Goal: Task Accomplishment & Management: Complete application form

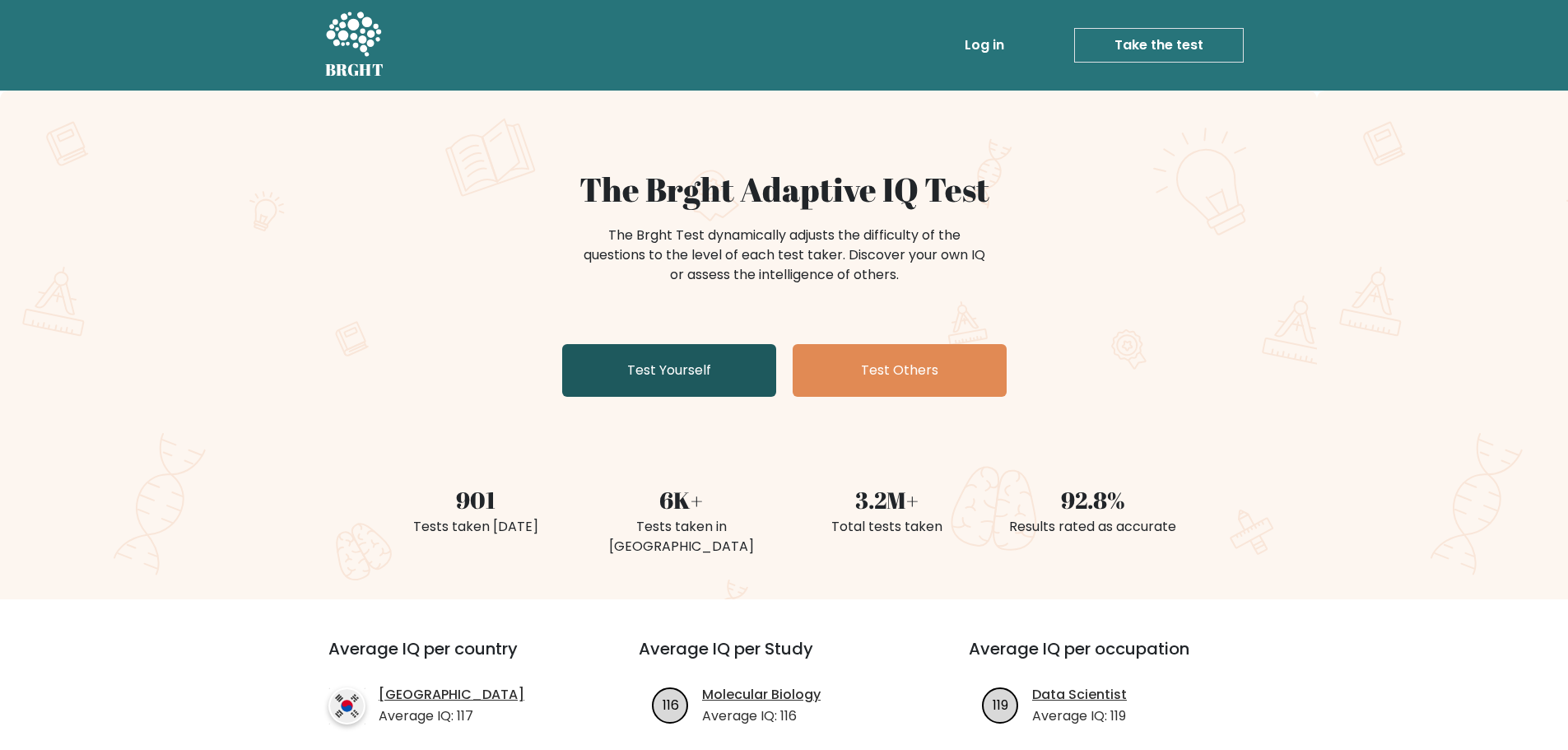
click at [735, 385] on link "Test Yourself" at bounding box center [668, 370] width 214 height 53
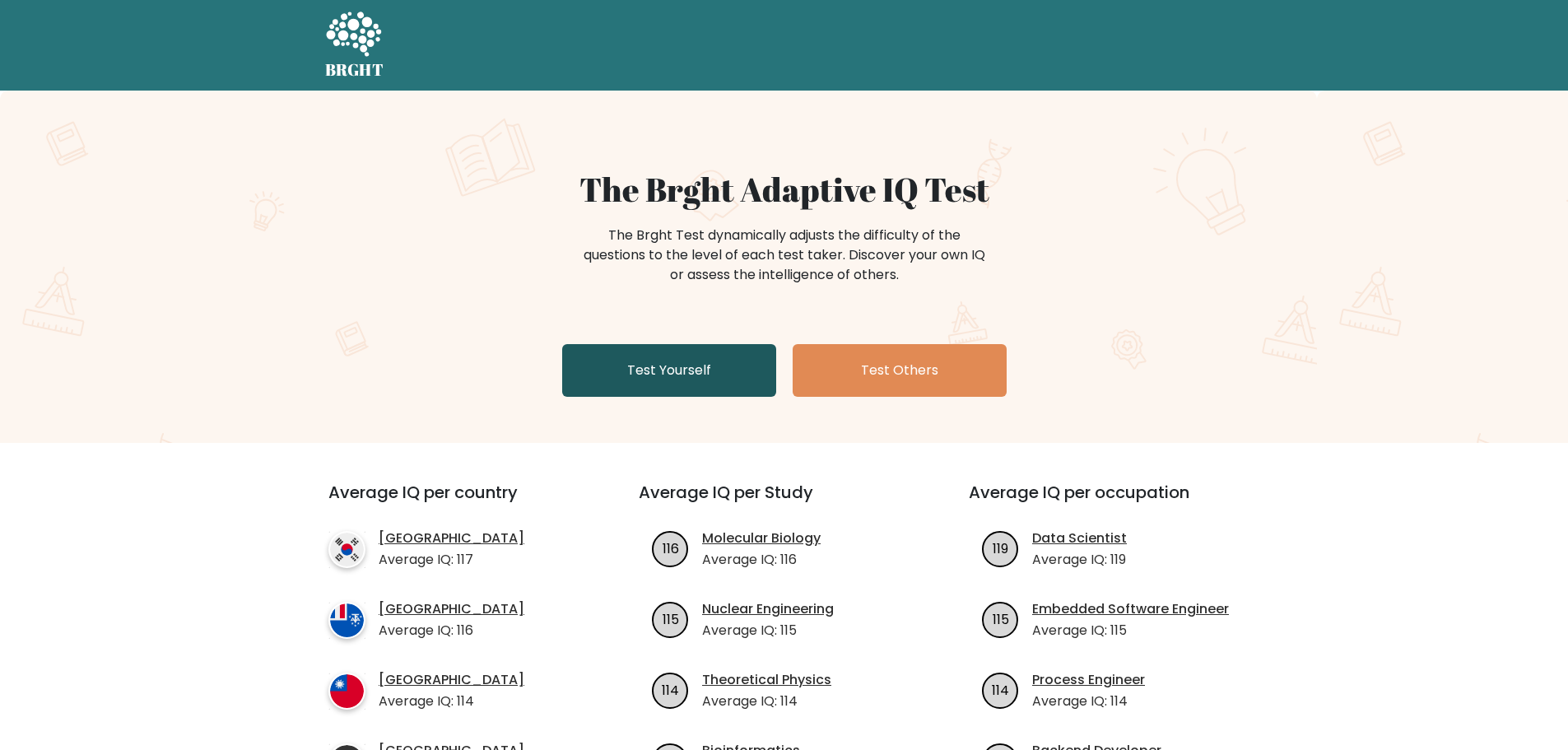
click at [657, 377] on link "Test Yourself" at bounding box center [668, 370] width 214 height 53
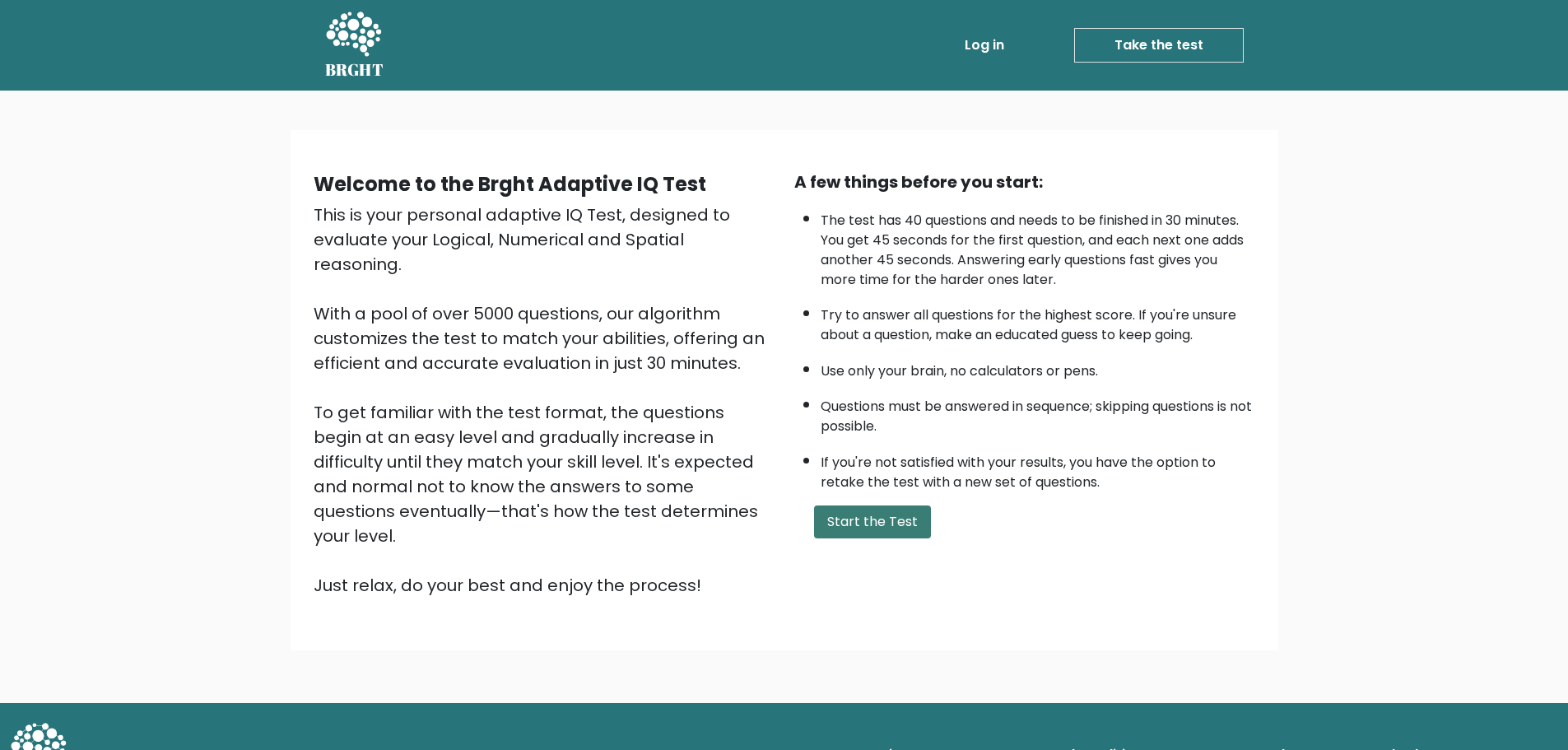
click at [841, 513] on button "Start the Test" at bounding box center [873, 521] width 117 height 33
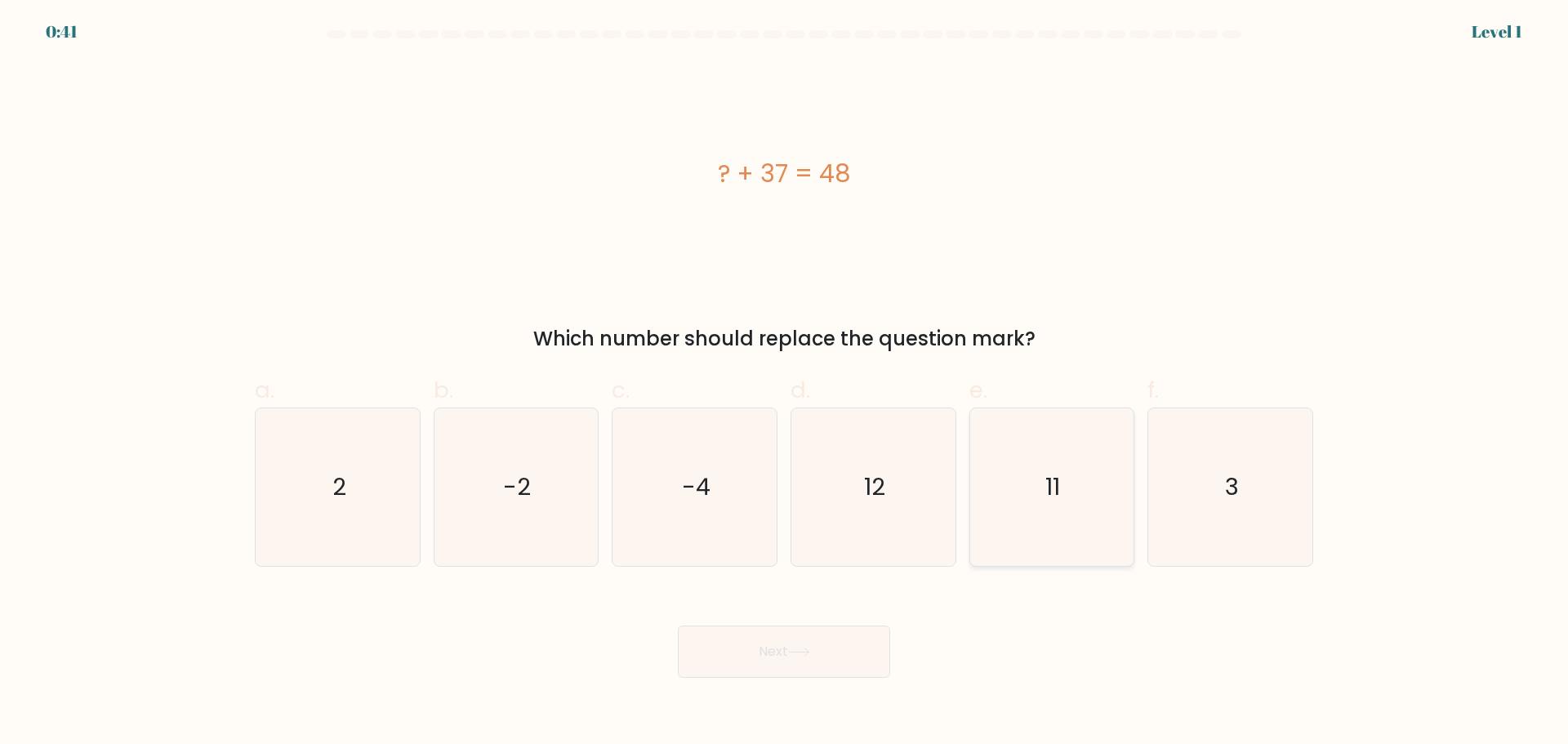
click at [1055, 487] on text "11" at bounding box center [1054, 486] width 15 height 32
click at [785, 383] on input "e. 11" at bounding box center [784, 377] width 1 height 11
radio input "true"
click at [807, 663] on button "Next" at bounding box center [783, 652] width 212 height 52
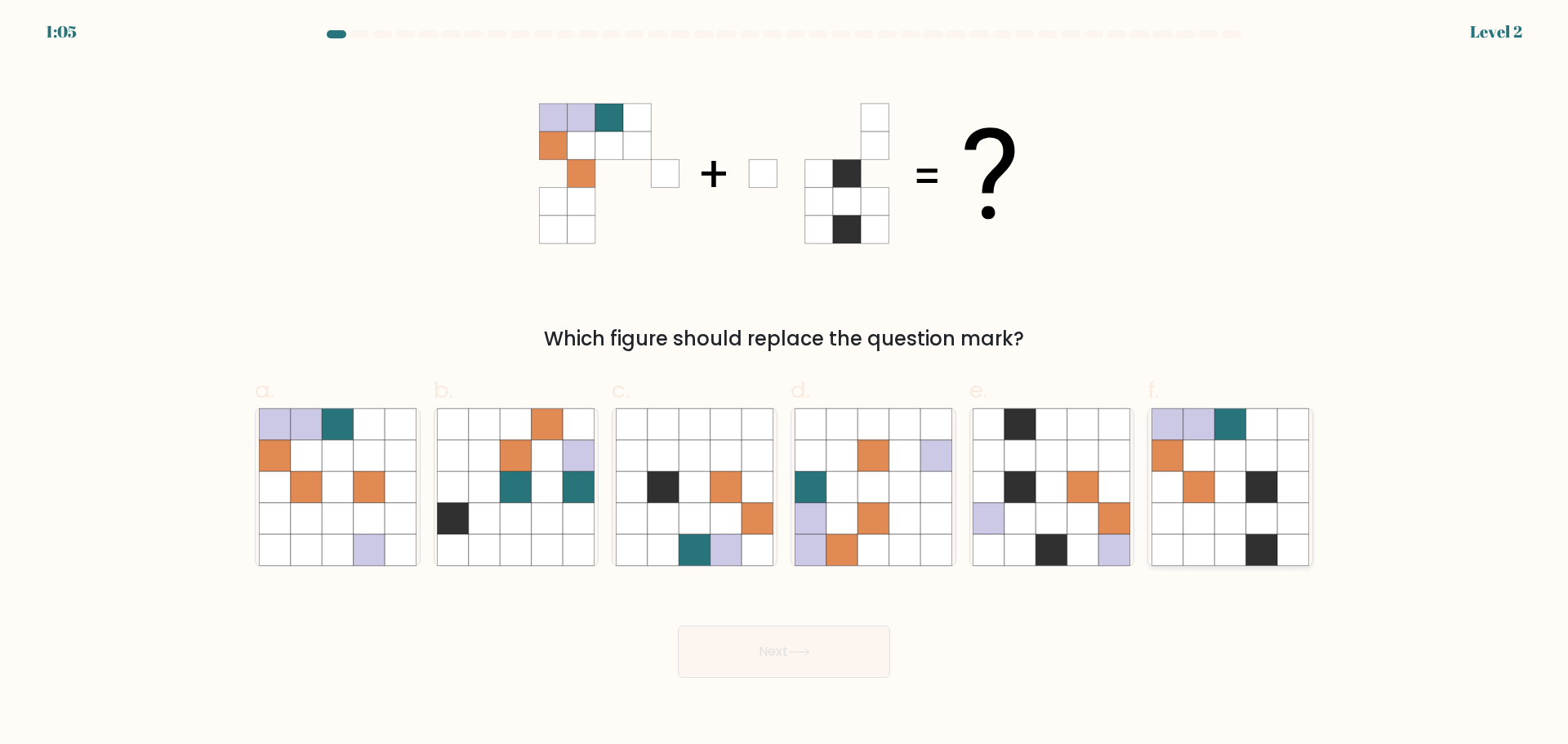
click at [1224, 492] on icon at bounding box center [1230, 486] width 31 height 31
click at [785, 383] on input "f." at bounding box center [784, 377] width 1 height 11
radio input "true"
click at [811, 611] on div "Next" at bounding box center [784, 632] width 1078 height 91
click at [804, 657] on button "Next" at bounding box center [783, 652] width 212 height 52
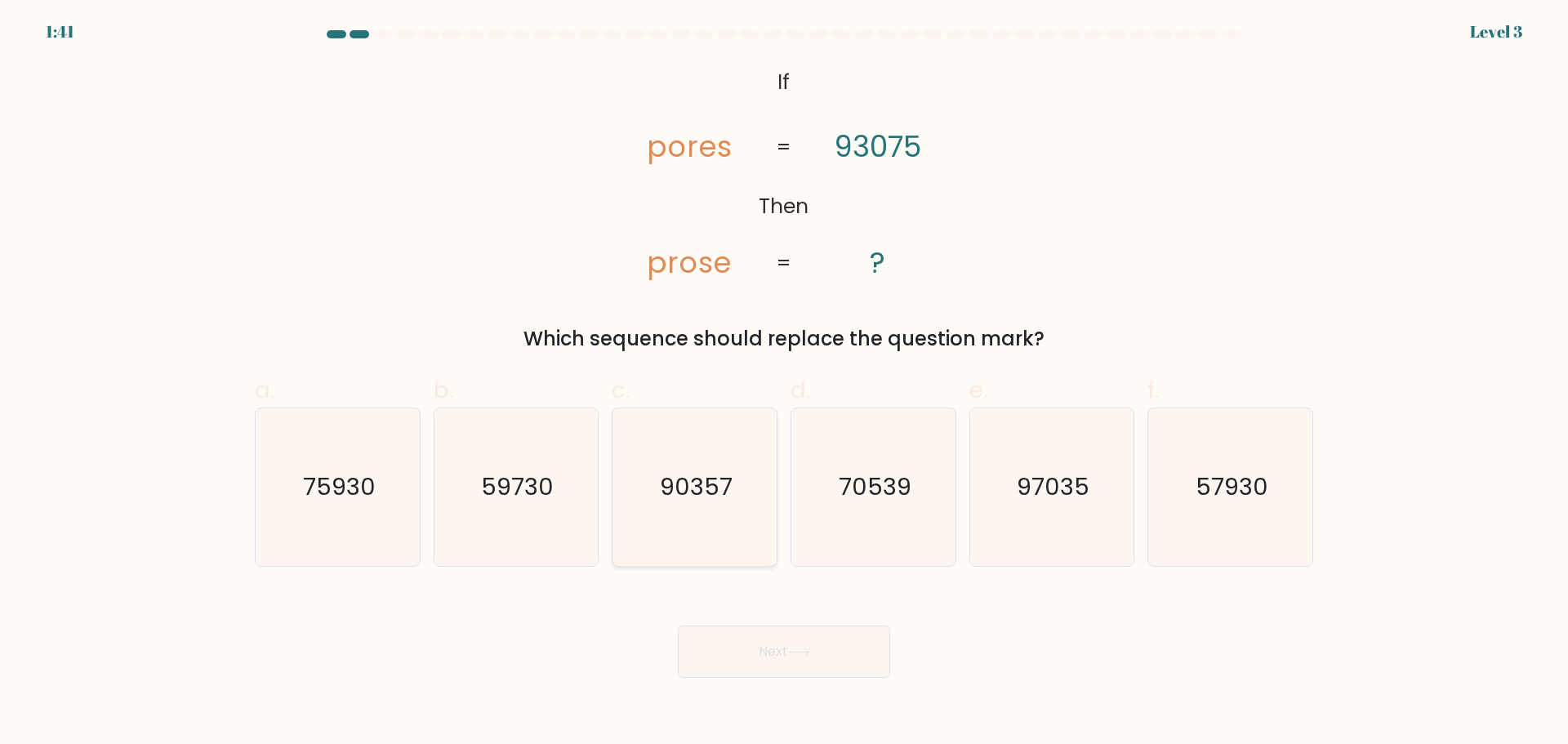
click at [667, 486] on text "90357" at bounding box center [696, 486] width 72 height 32
click at [784, 383] on input "c. 90357" at bounding box center [784, 377] width 1 height 11
radio input "true"
click at [833, 658] on button "Next" at bounding box center [783, 652] width 212 height 52
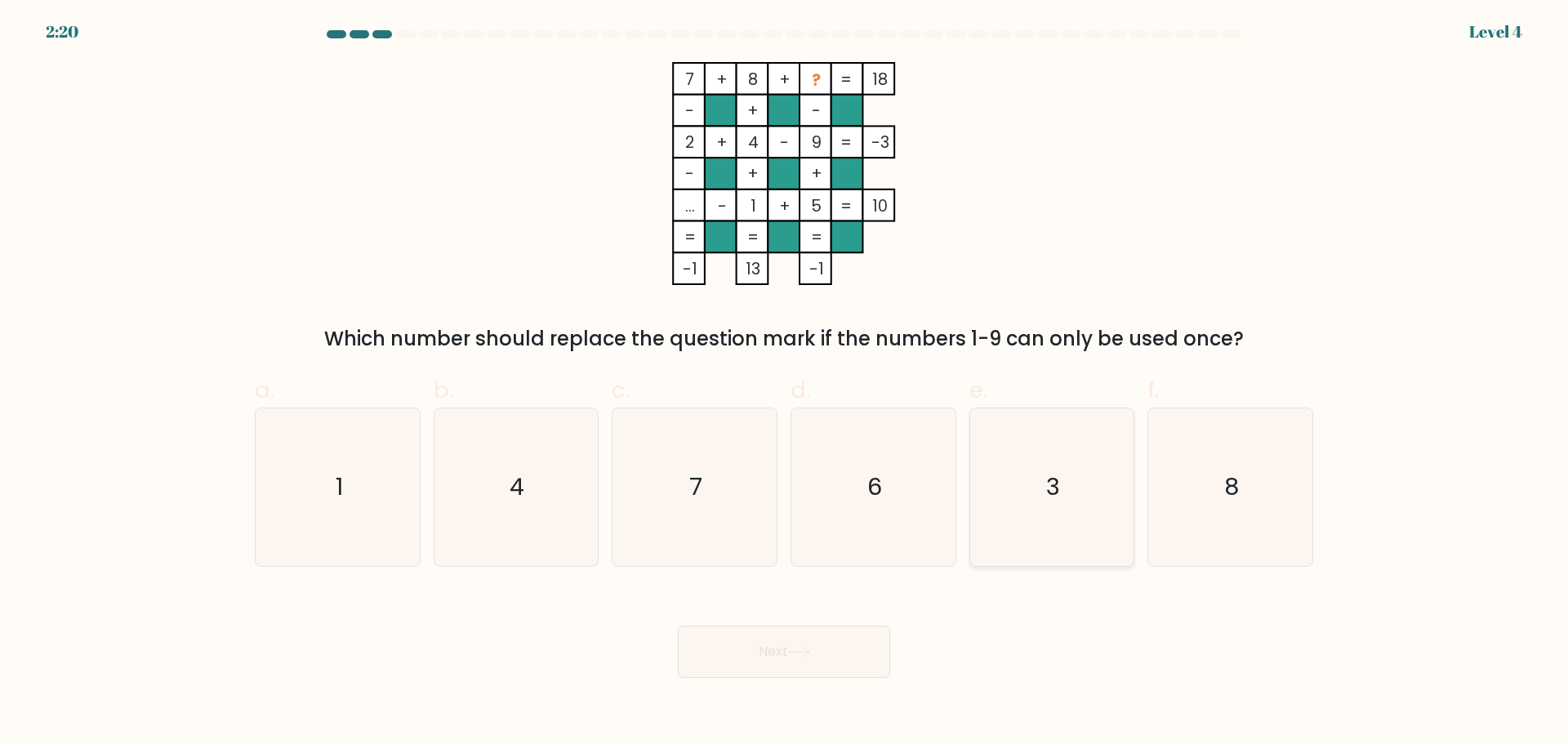
click at [1092, 441] on icon "3" at bounding box center [1052, 487] width 158 height 158
click at [785, 383] on input "e. 3" at bounding box center [784, 377] width 1 height 11
radio input "true"
click at [849, 660] on button "Next" at bounding box center [783, 652] width 212 height 52
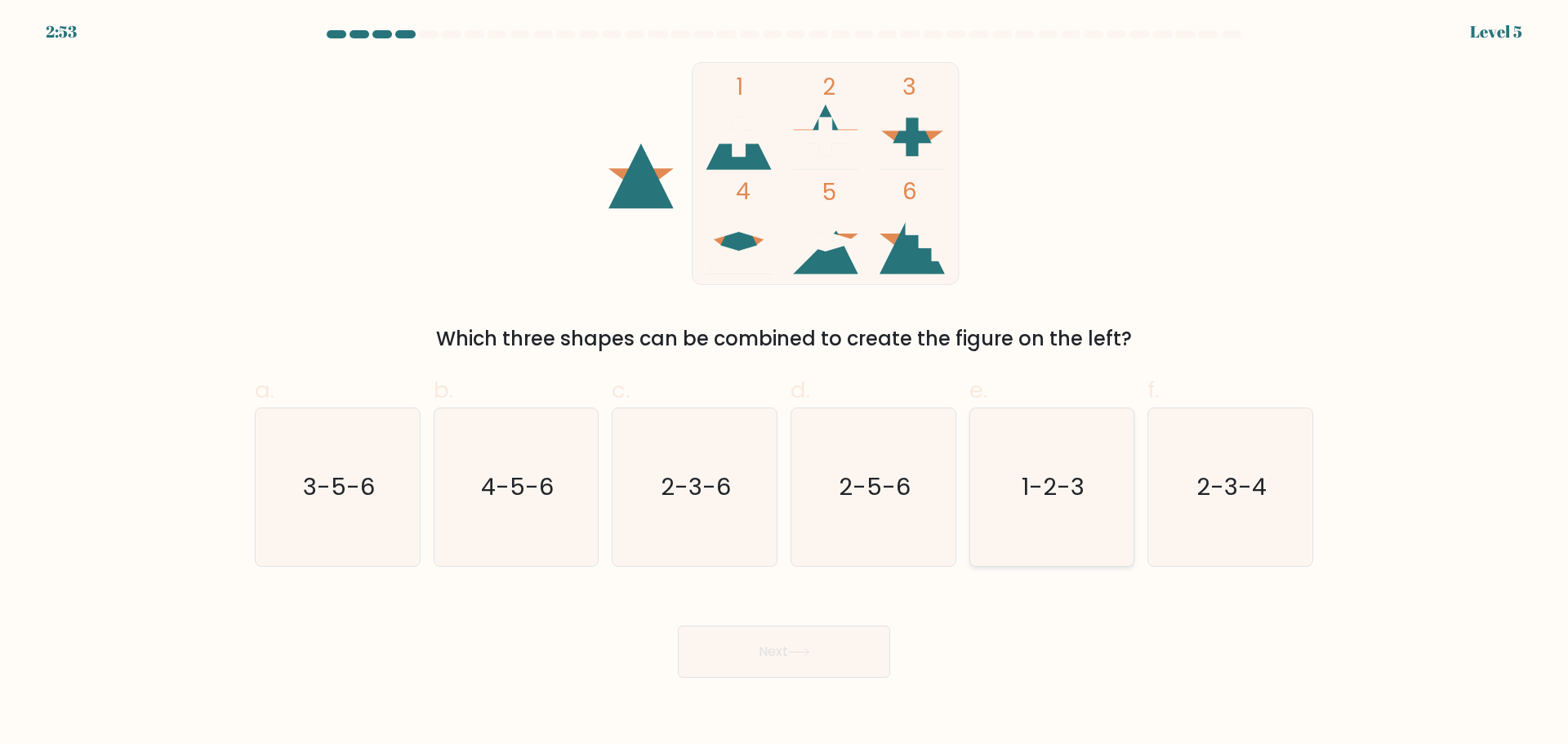
click at [1082, 501] on text "1-2-3" at bounding box center [1053, 486] width 63 height 32
click at [785, 383] on input "e. 1-2-3" at bounding box center [784, 377] width 1 height 11
radio input "true"
click at [810, 663] on button "Next" at bounding box center [783, 652] width 212 height 52
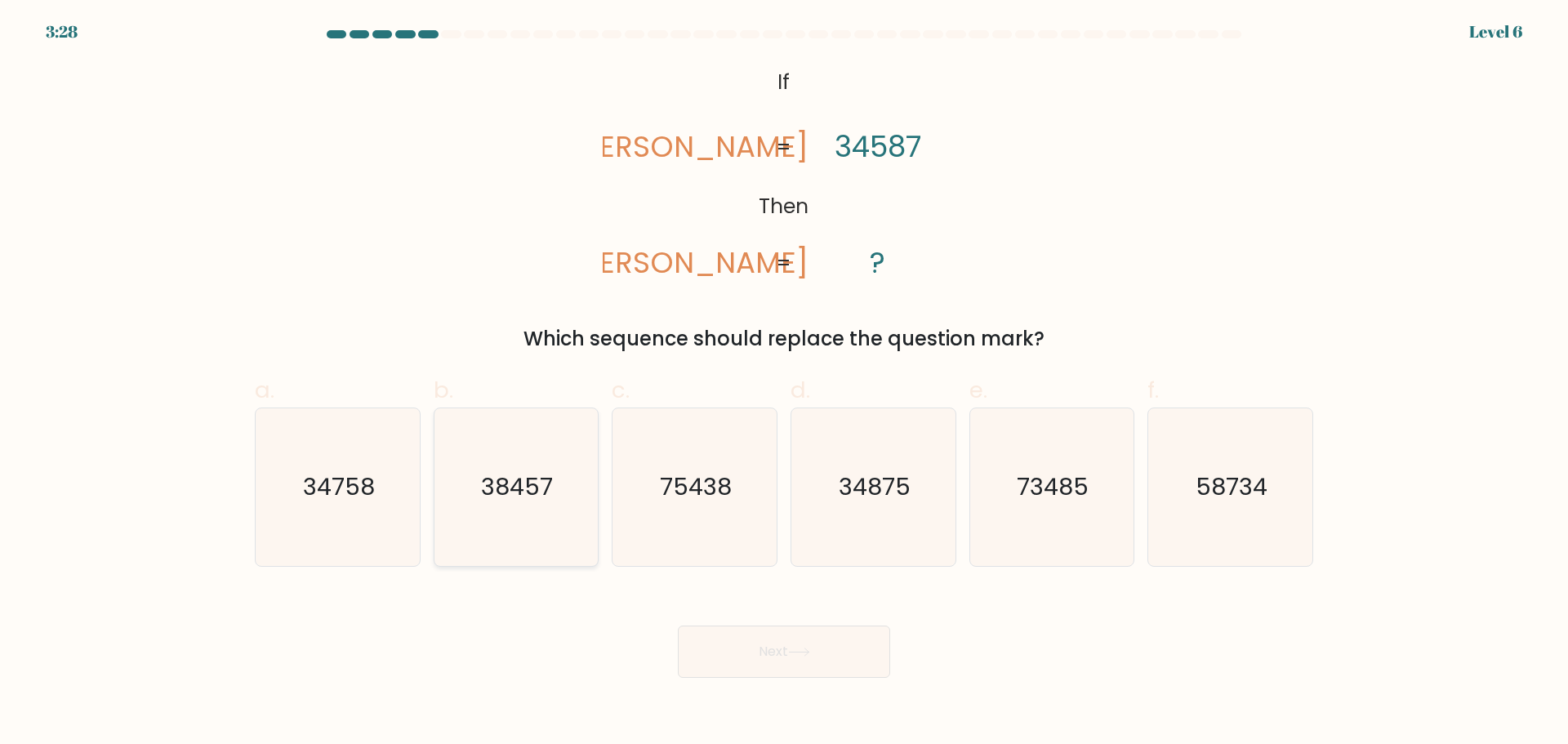
click at [530, 490] on text "38457" at bounding box center [518, 486] width 71 height 32
click at [784, 383] on input "b. 38457" at bounding box center [784, 377] width 1 height 11
radio input "true"
click at [816, 636] on button "Next" at bounding box center [783, 652] width 212 height 52
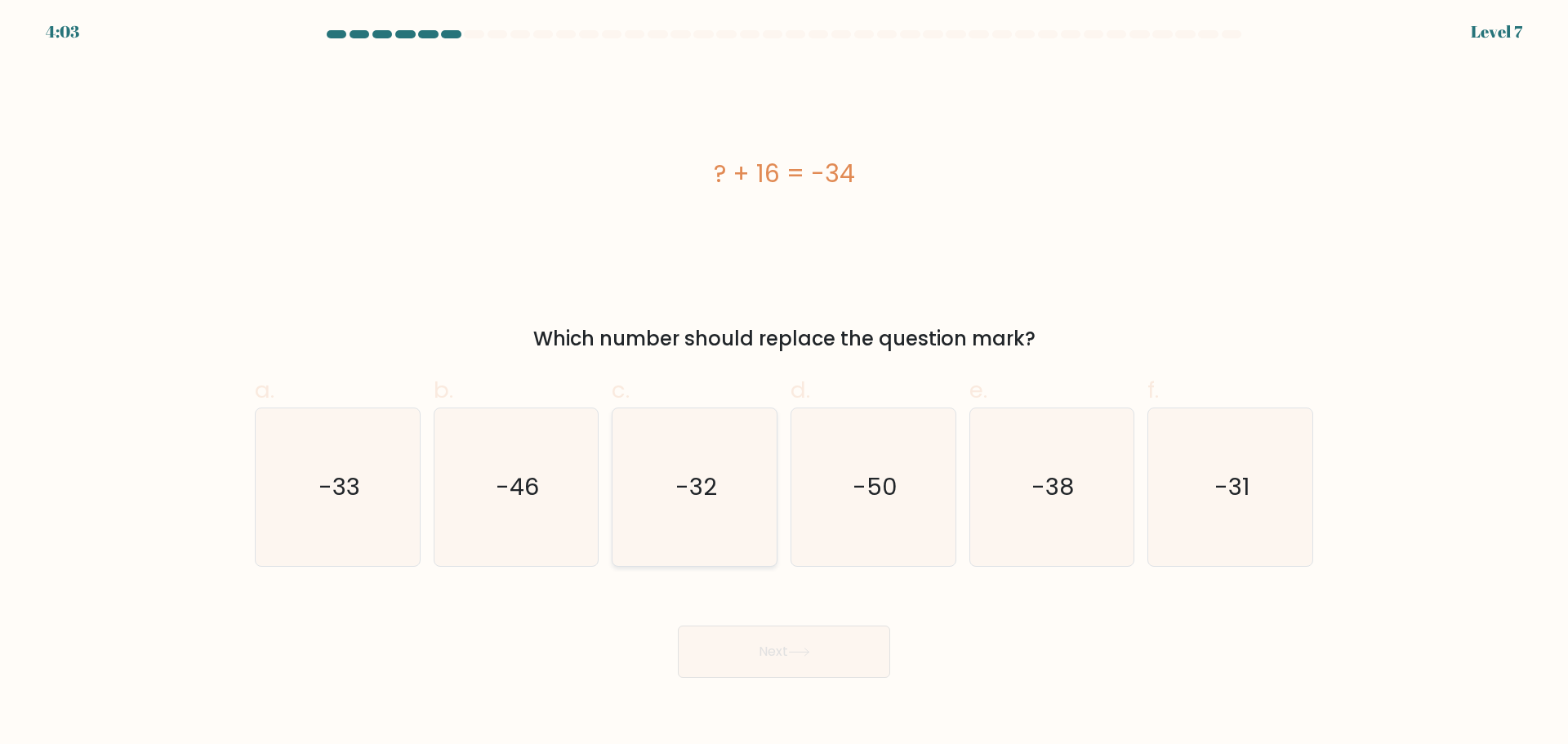
click at [731, 523] on icon "-32" at bounding box center [695, 487] width 158 height 158
click at [784, 383] on input "c. -32" at bounding box center [784, 377] width 1 height 11
radio input "true"
click at [846, 651] on button "Next" at bounding box center [783, 652] width 212 height 52
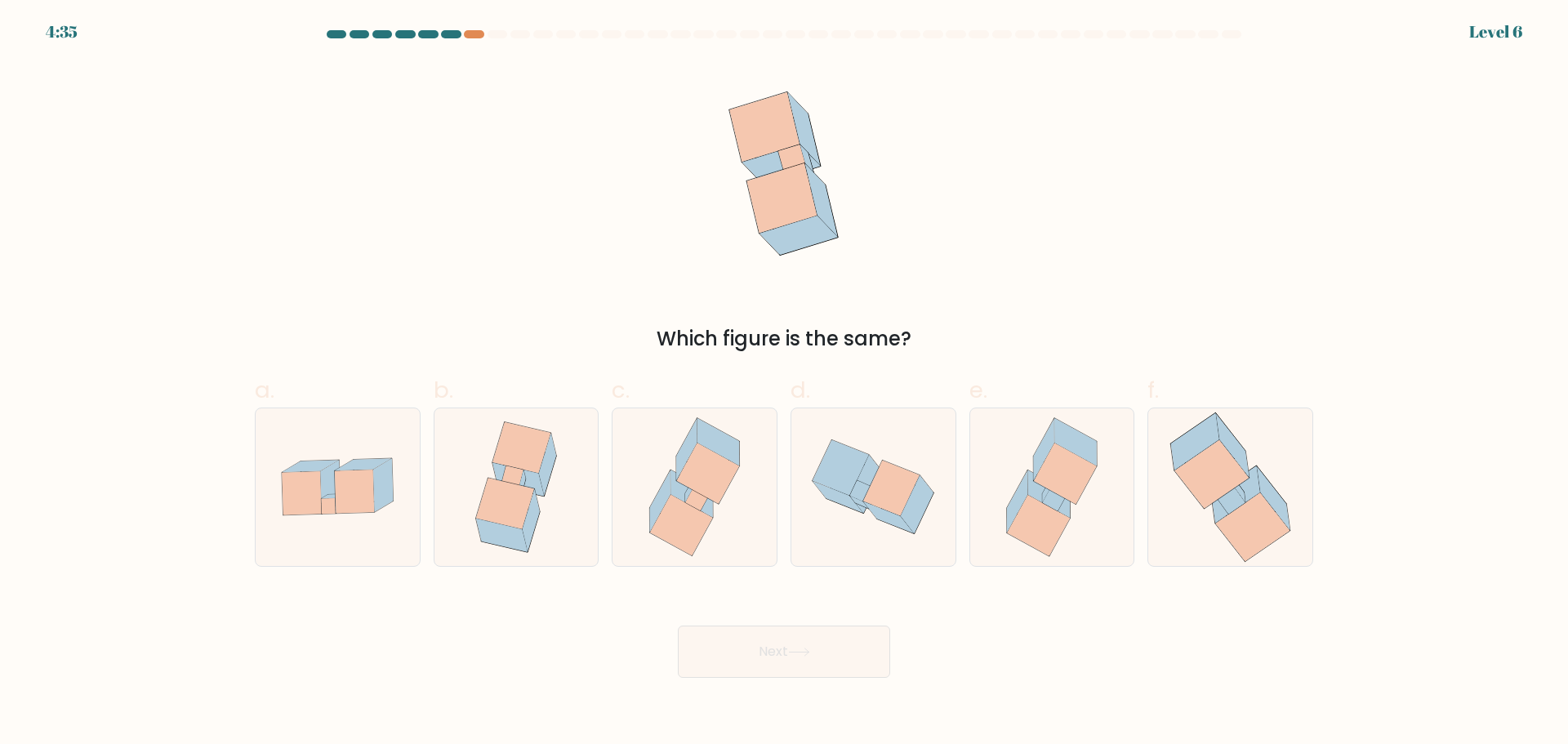
drag, startPoint x: 357, startPoint y: 496, endPoint x: 427, endPoint y: 548, distance: 87.2
click at [356, 496] on icon at bounding box center [354, 491] width 39 height 43
click at [784, 383] on input "a." at bounding box center [784, 377] width 1 height 11
radio input "true"
click at [837, 646] on button "Next" at bounding box center [783, 652] width 212 height 52
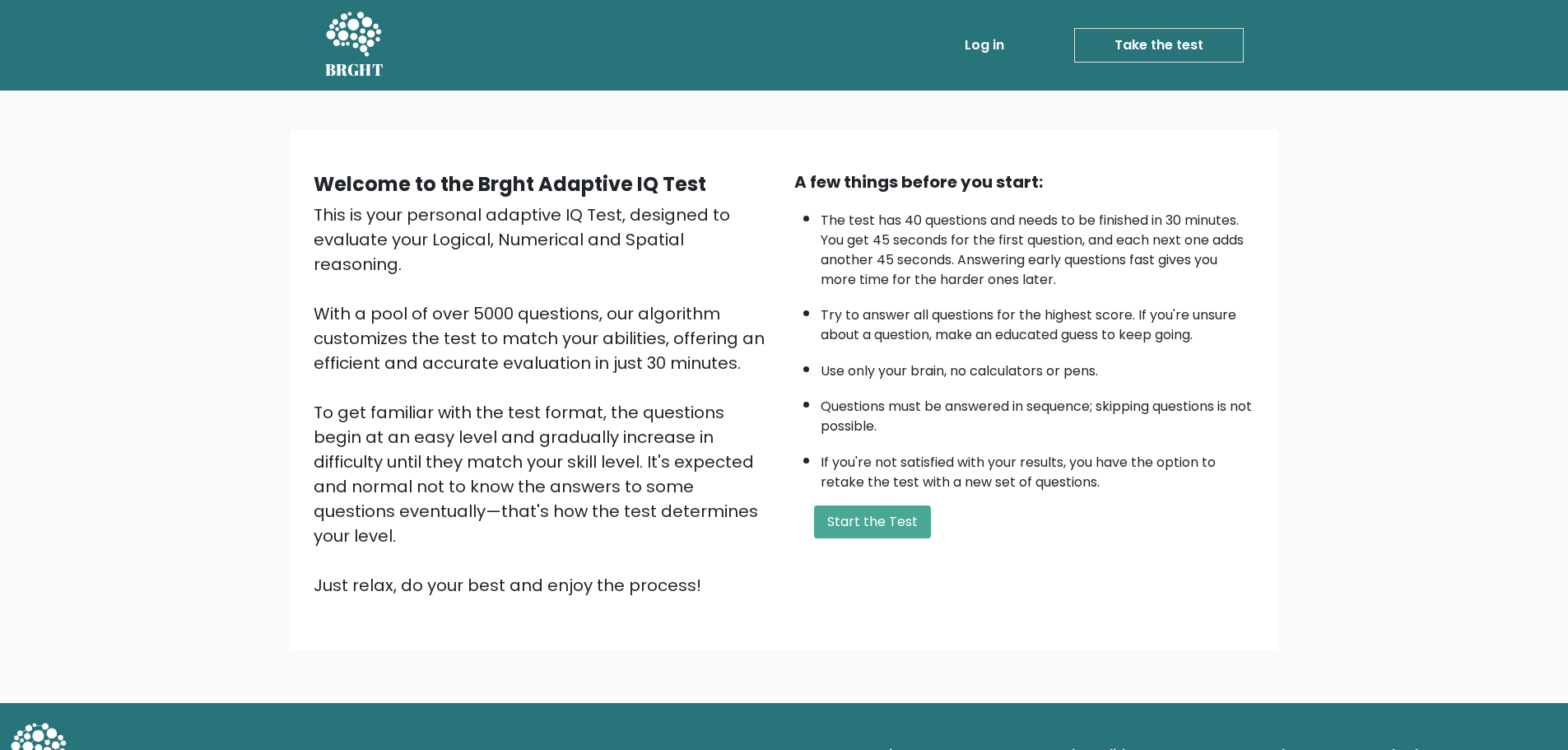
click at [889, 504] on div "A few things before you start: The test has 40 questions and needs to be finish…" at bounding box center [1024, 383] width 481 height 428
click at [890, 509] on button "Start the Test" at bounding box center [873, 521] width 117 height 33
